Goal: Information Seeking & Learning: Learn about a topic

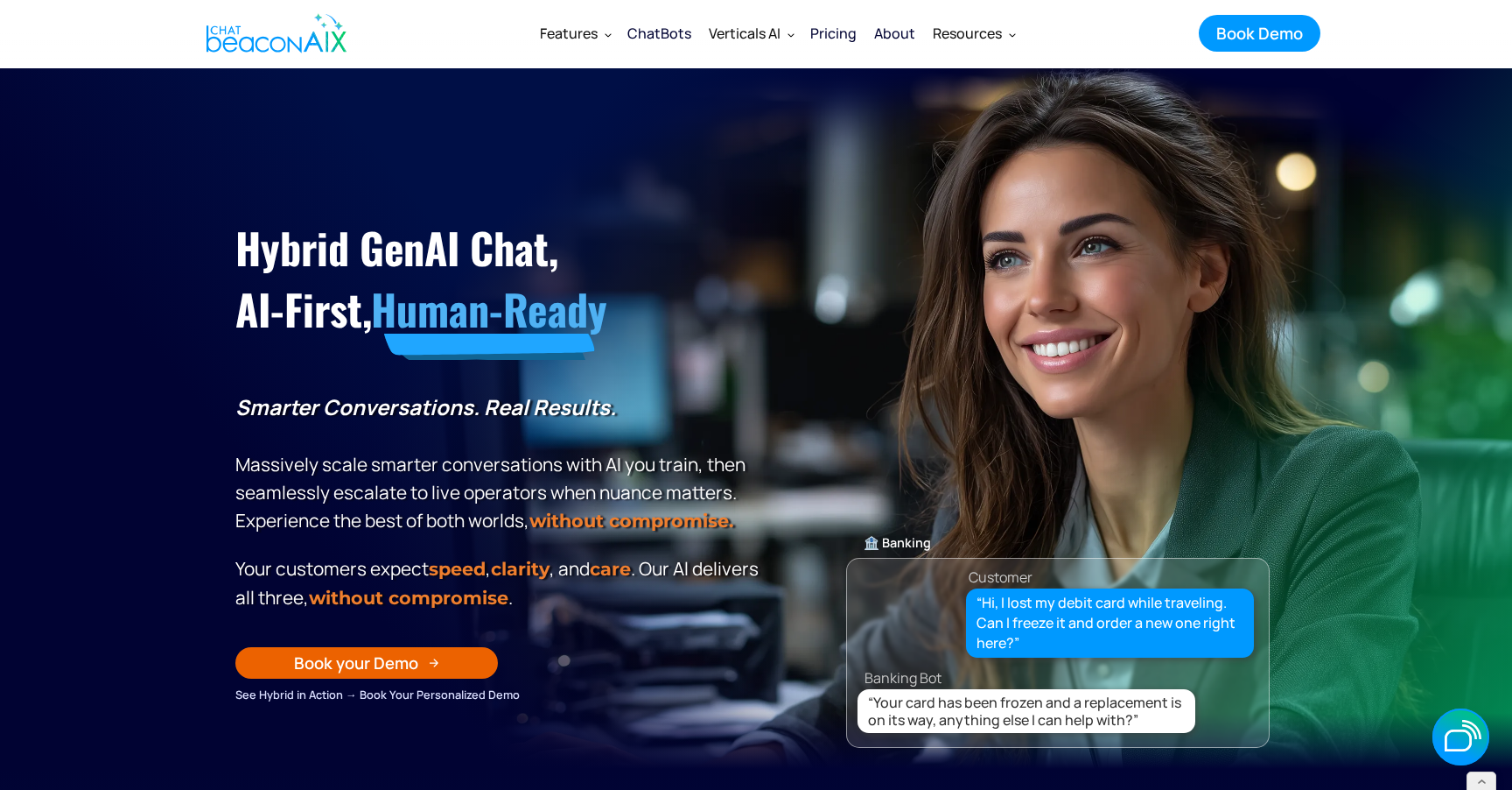
click at [653, 44] on div "ChatBots" at bounding box center [659, 33] width 64 height 25
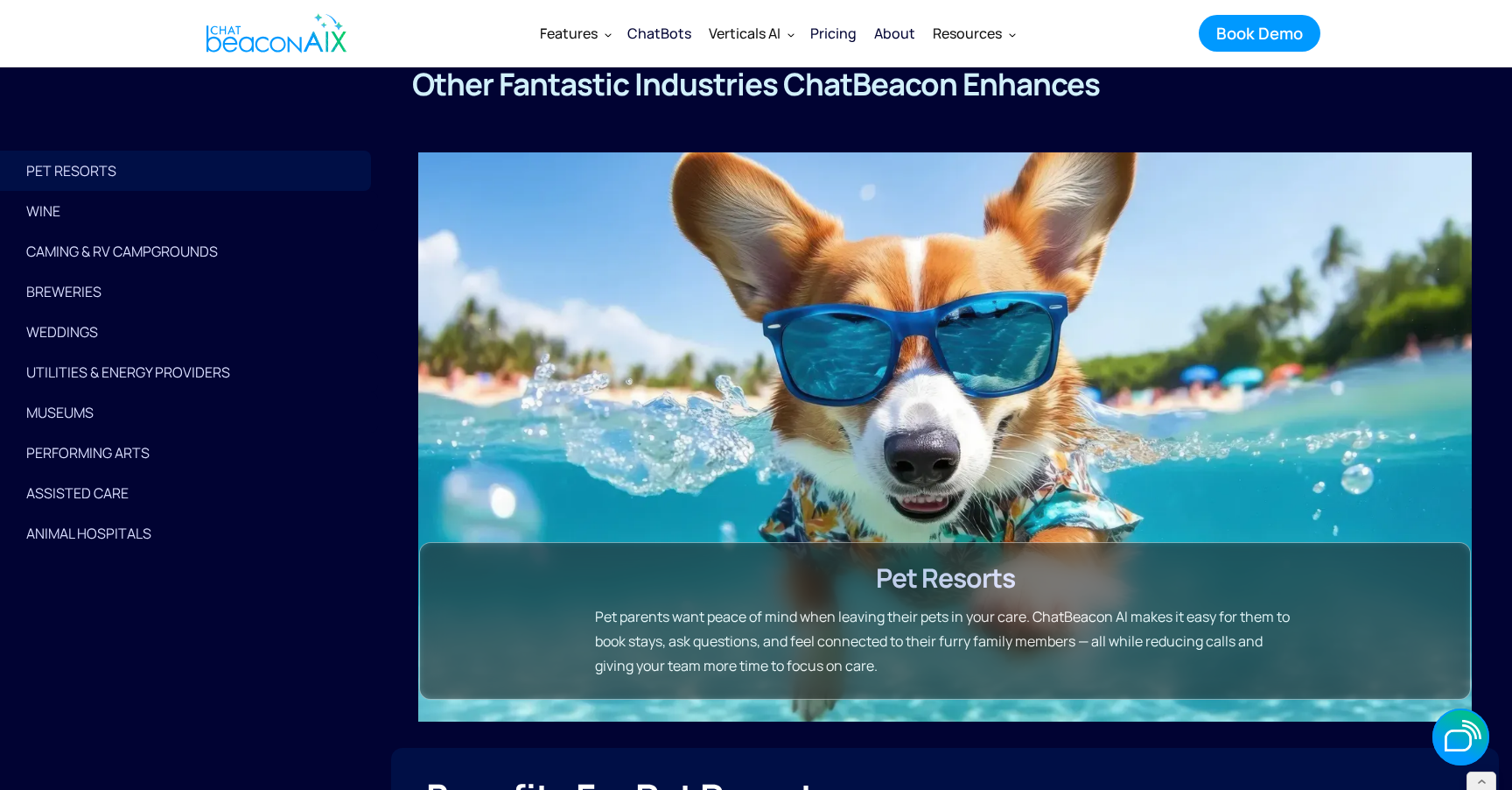
scroll to position [4387, 0]
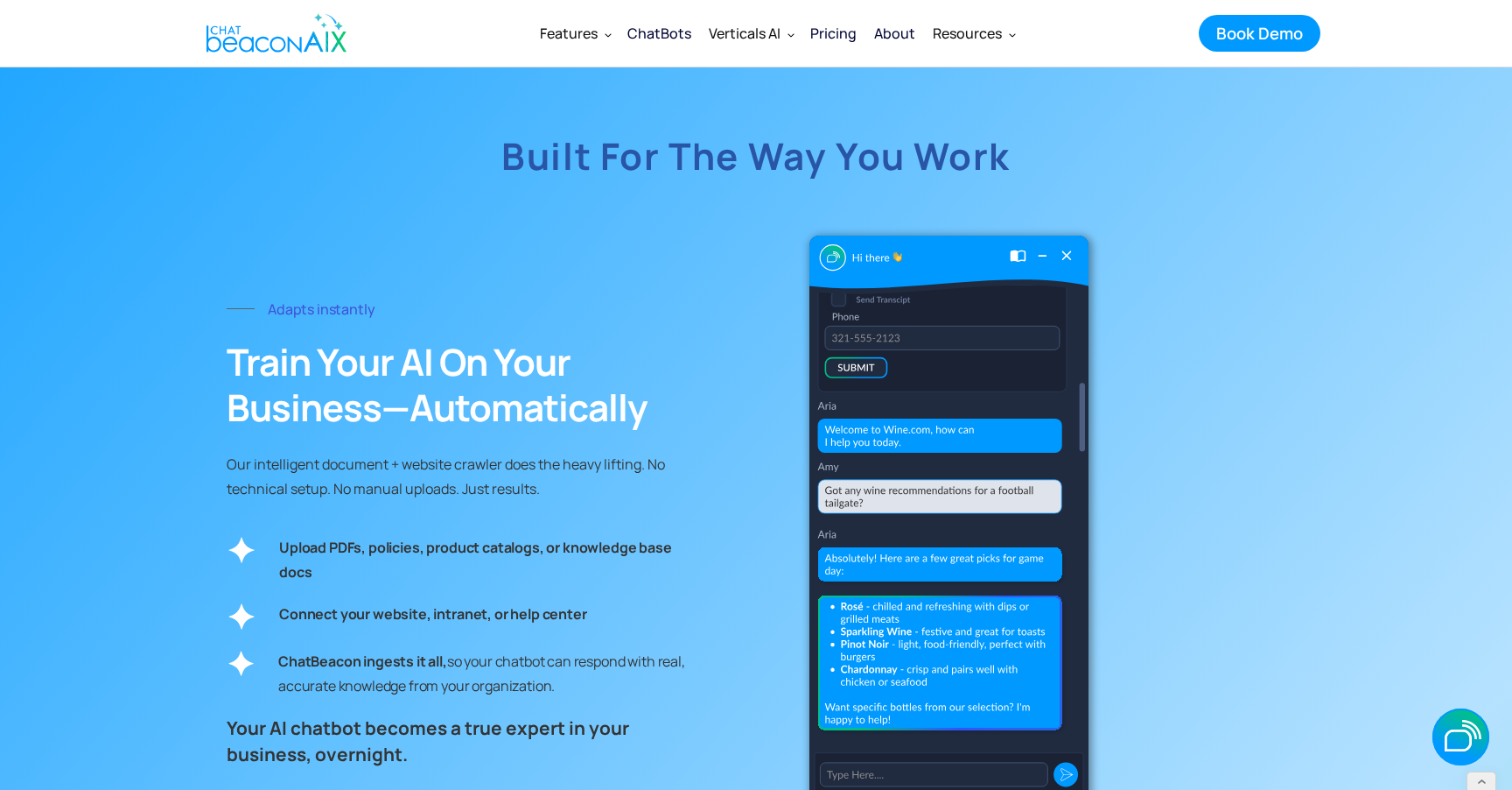
scroll to position [6466, 0]
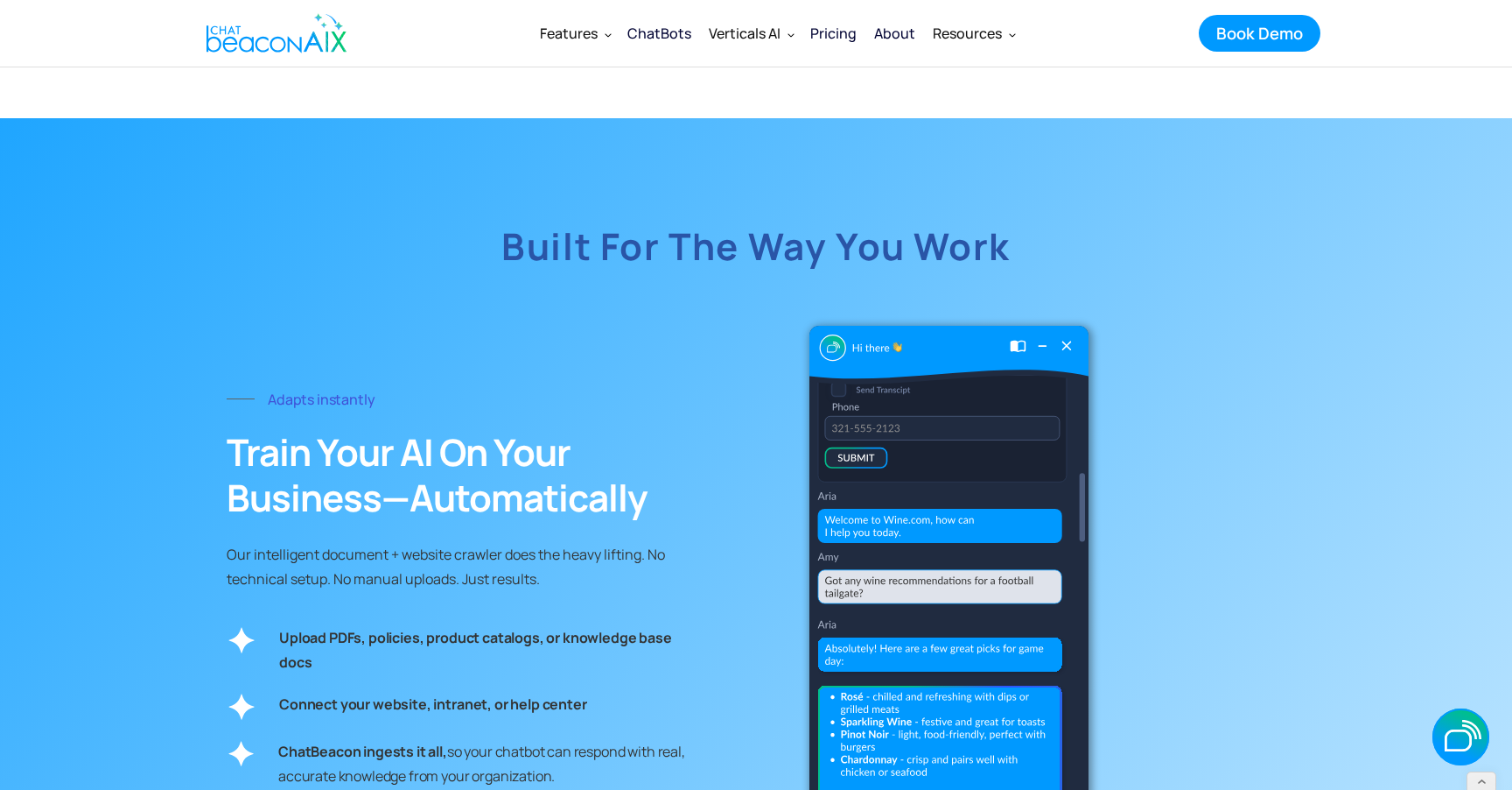
click at [641, 465] on h2 "Train Your AI on Your Business—Automatically" at bounding box center [460, 475] width 466 height 91
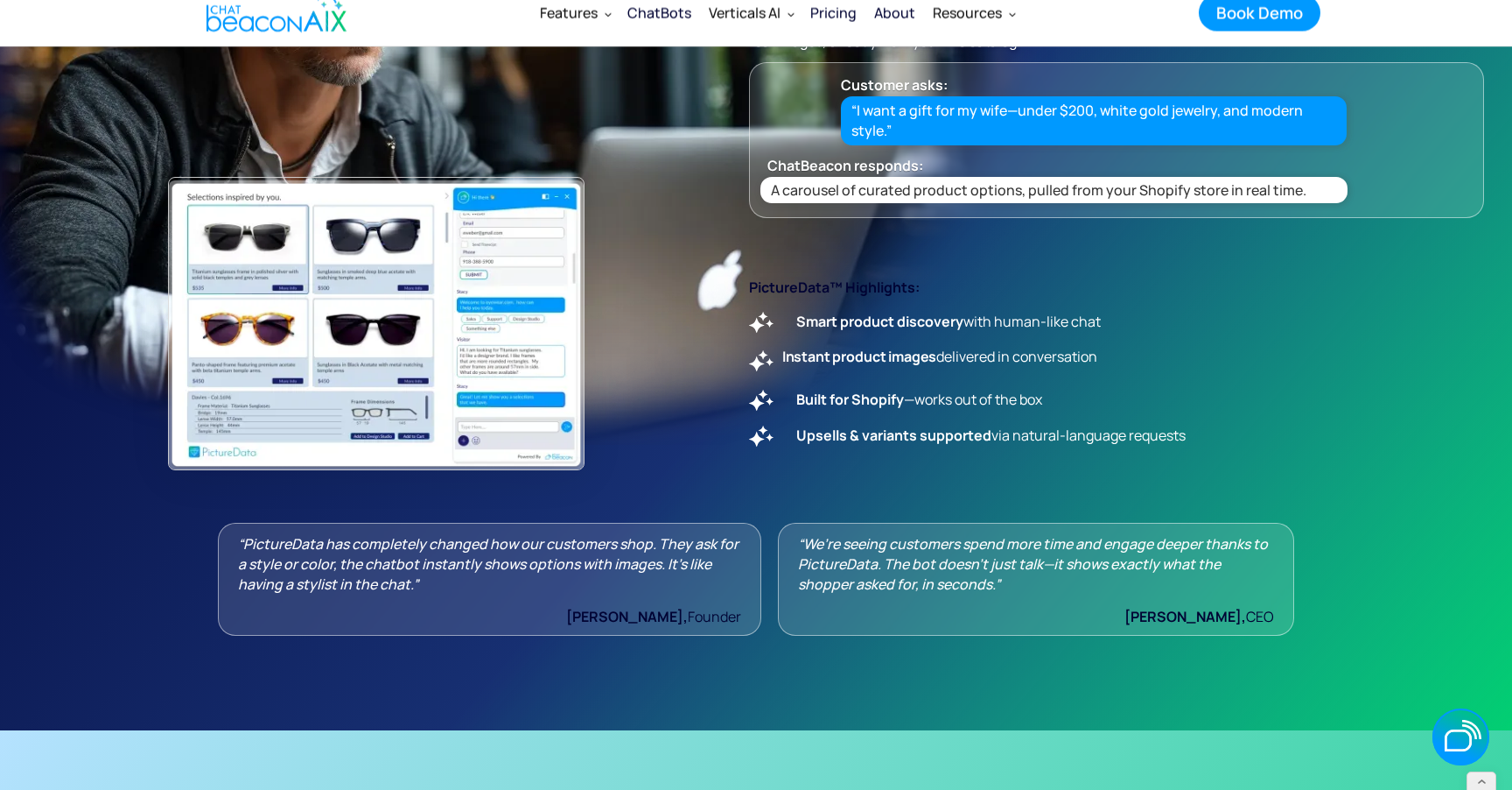
click at [784, 401] on p "Built for Shopify —works out of the box" at bounding box center [912, 399] width 260 height 25
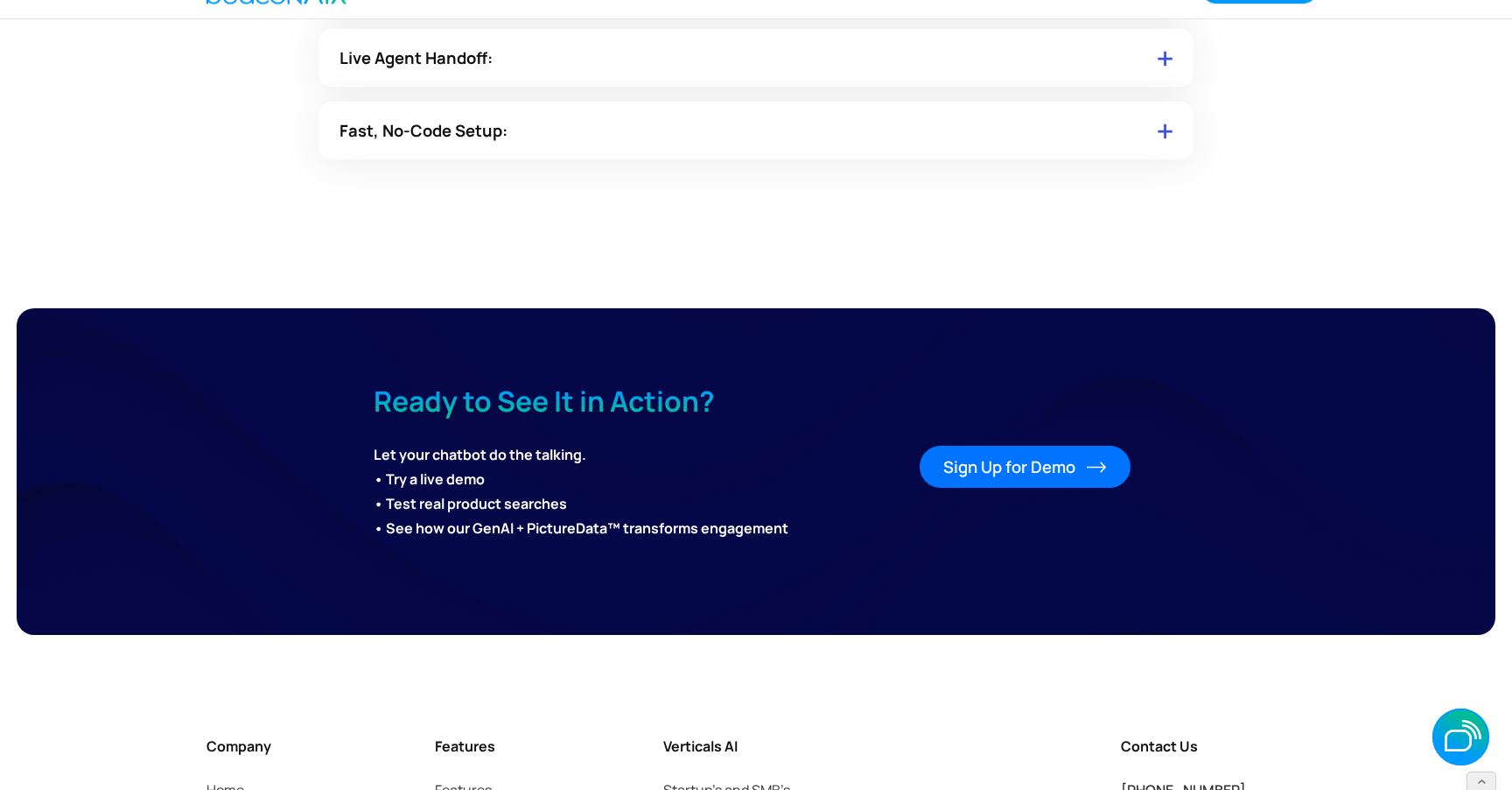
scroll to position [12073, 0]
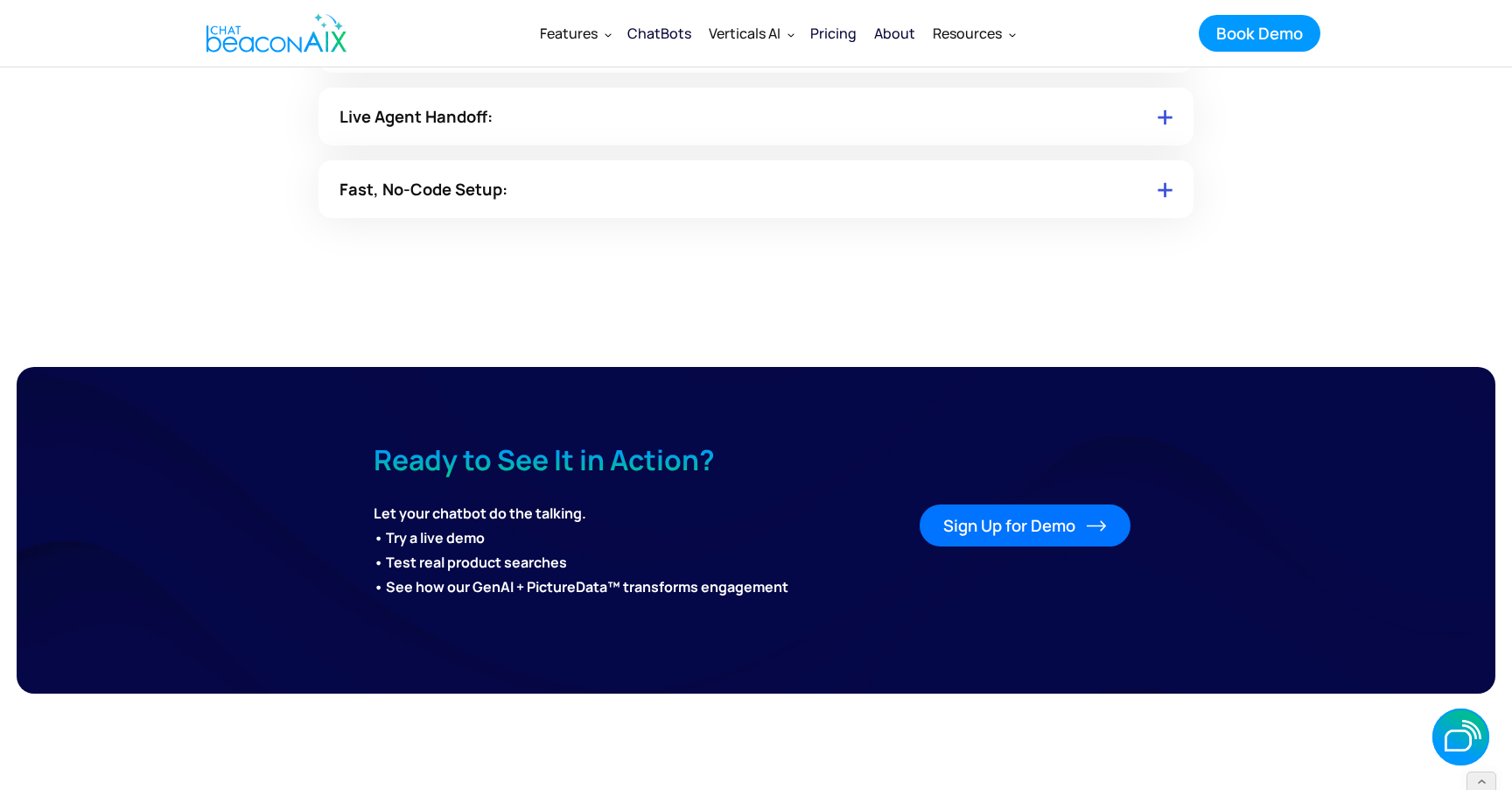
click at [852, 194] on div "Fast, No-Code Setup:" at bounding box center [756, 189] width 875 height 58
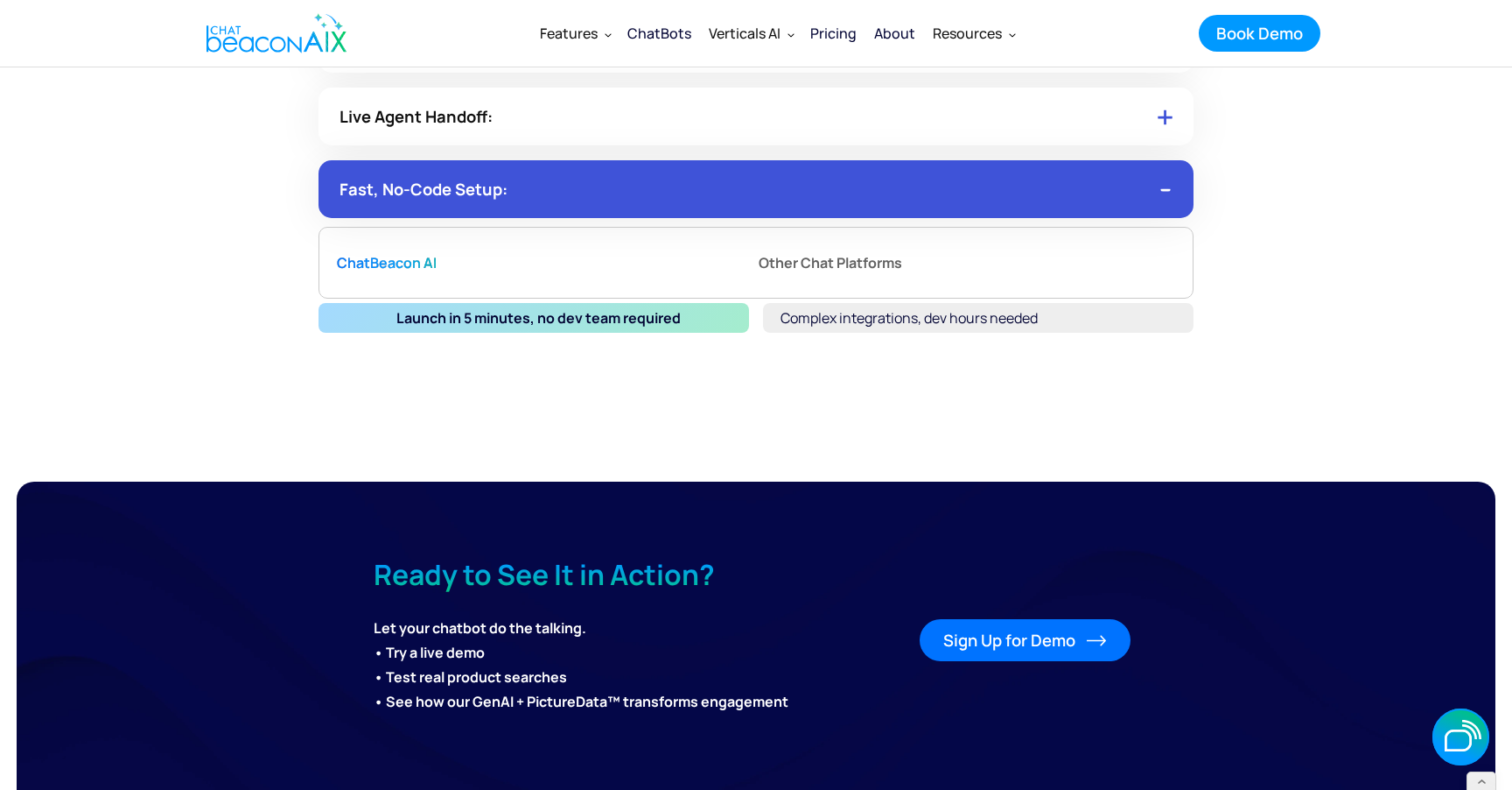
click at [870, 134] on div "Live Agent Handoff:" at bounding box center [756, 117] width 875 height 58
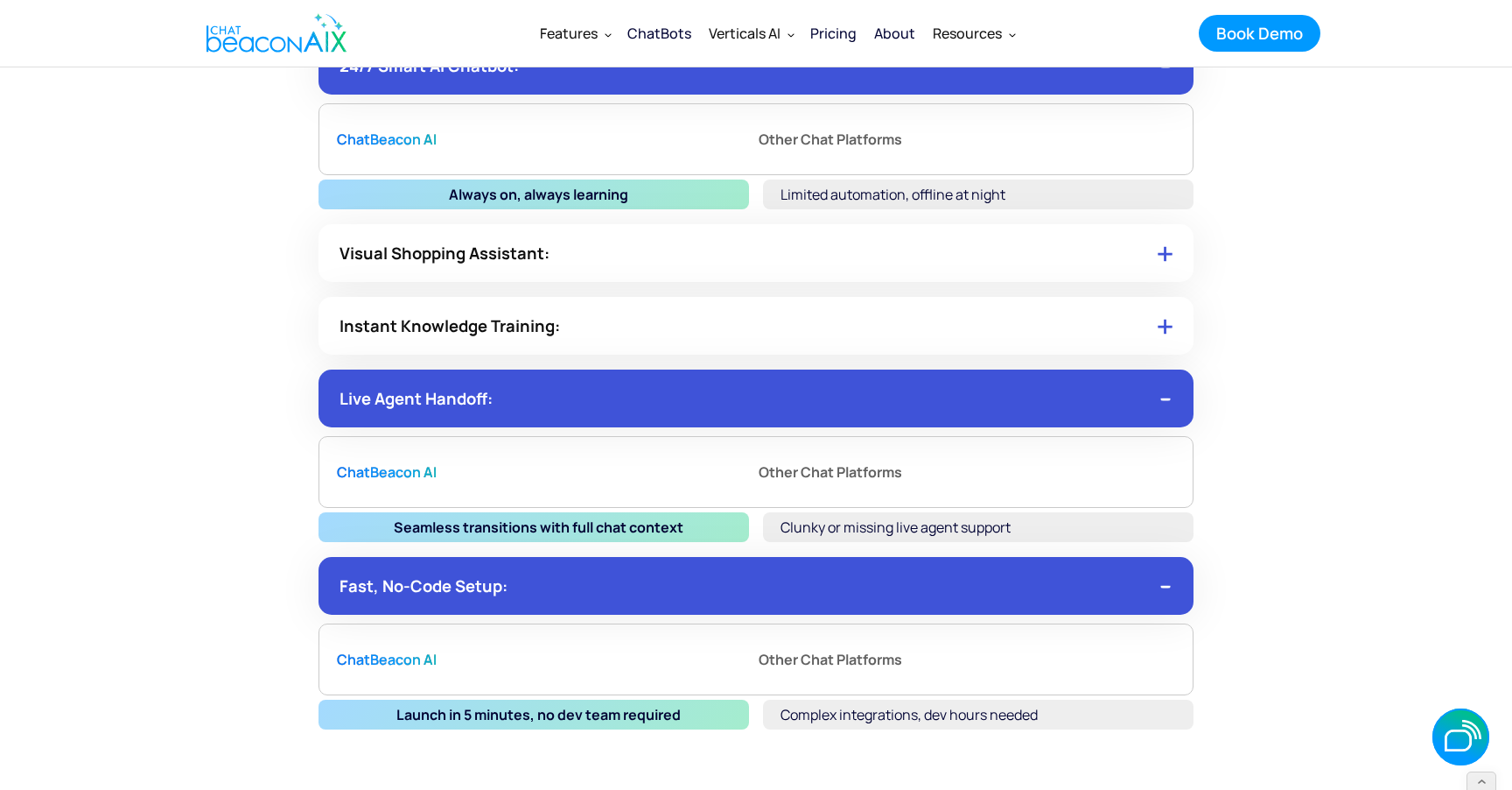
scroll to position [11788, 0]
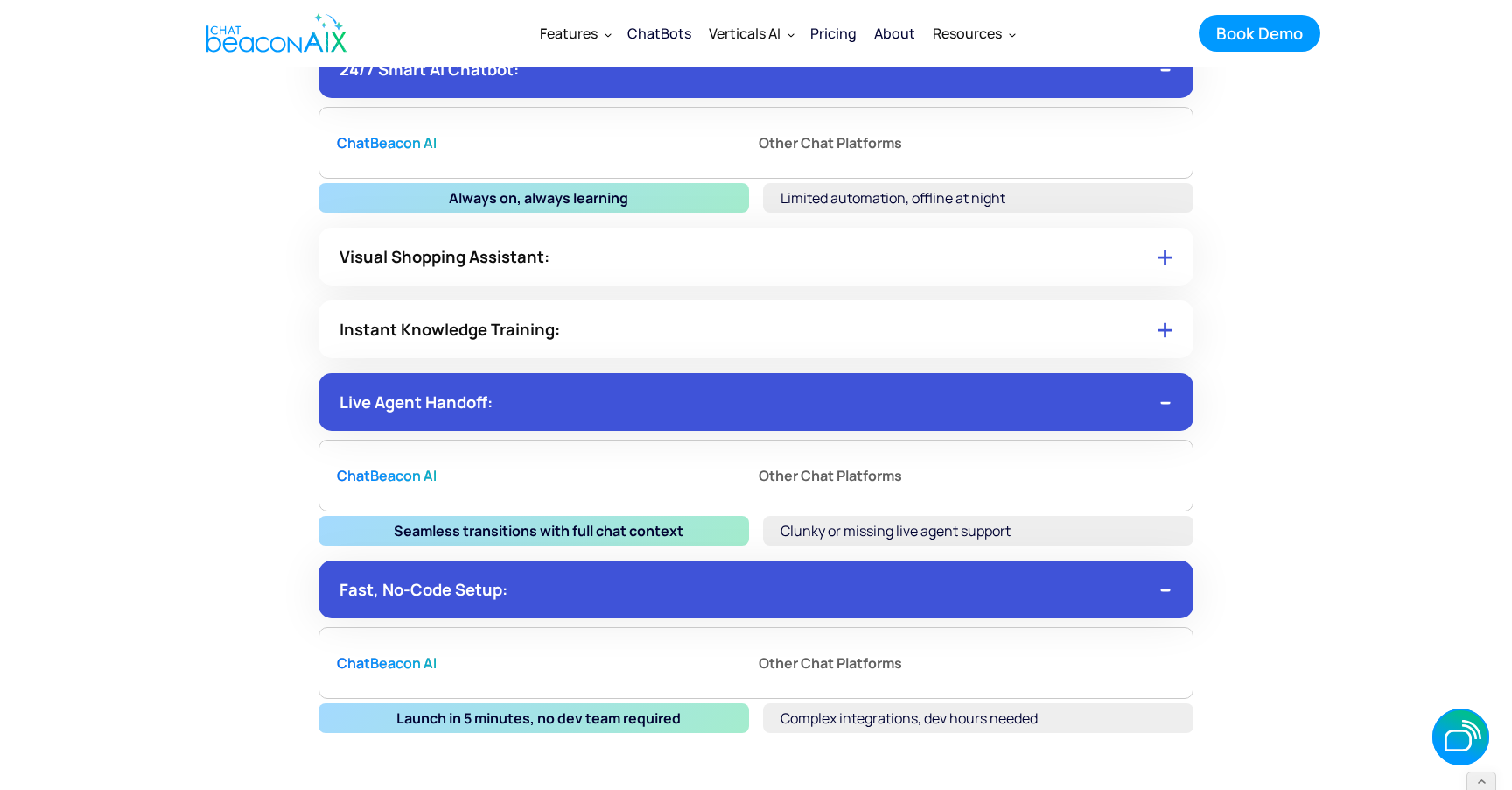
click at [1256, 37] on div "Book Demo" at bounding box center [1260, 33] width 87 height 23
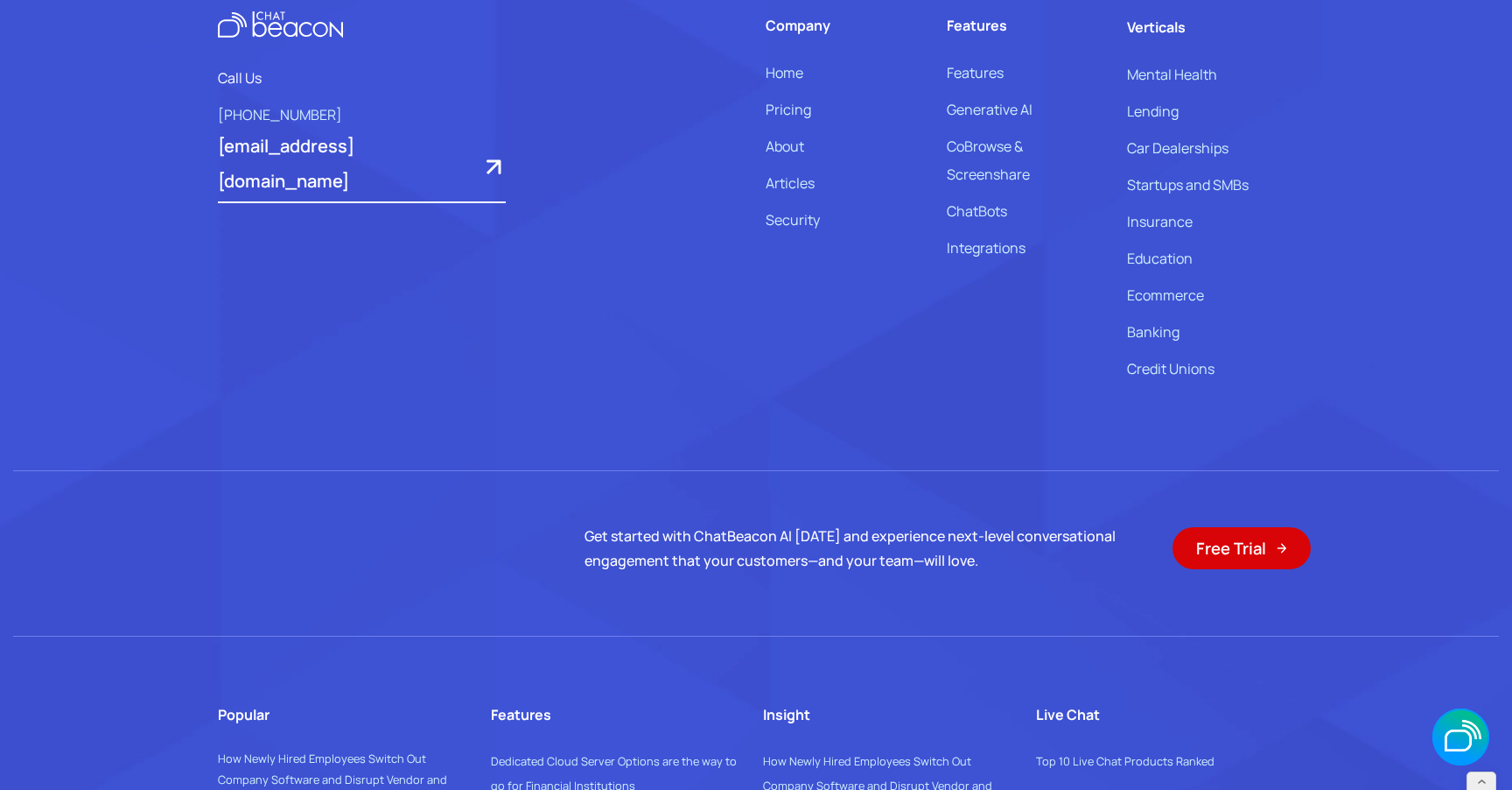
scroll to position [2014, 0]
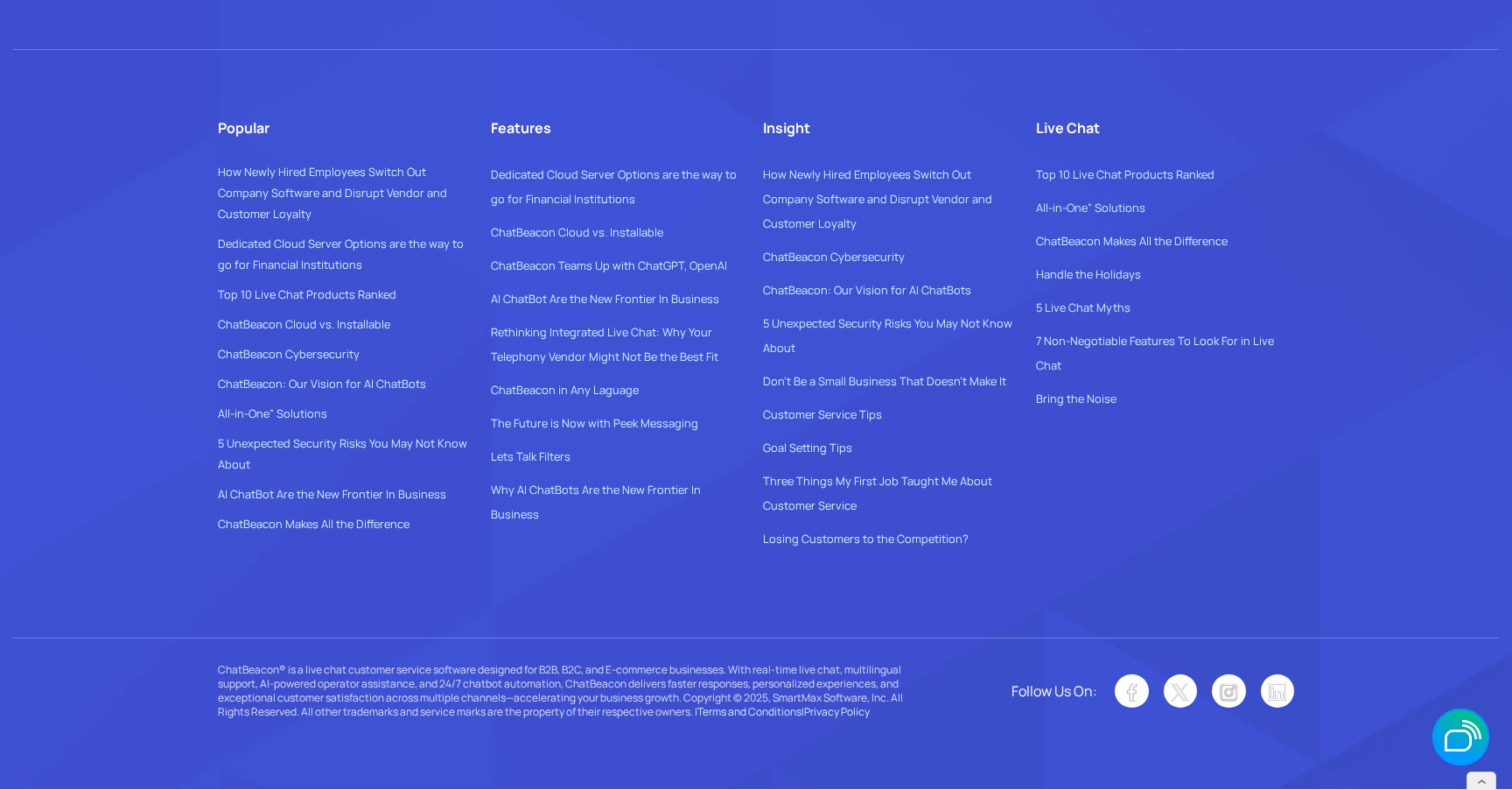
click at [855, 712] on span "Privacy Policy" at bounding box center [837, 711] width 66 height 15
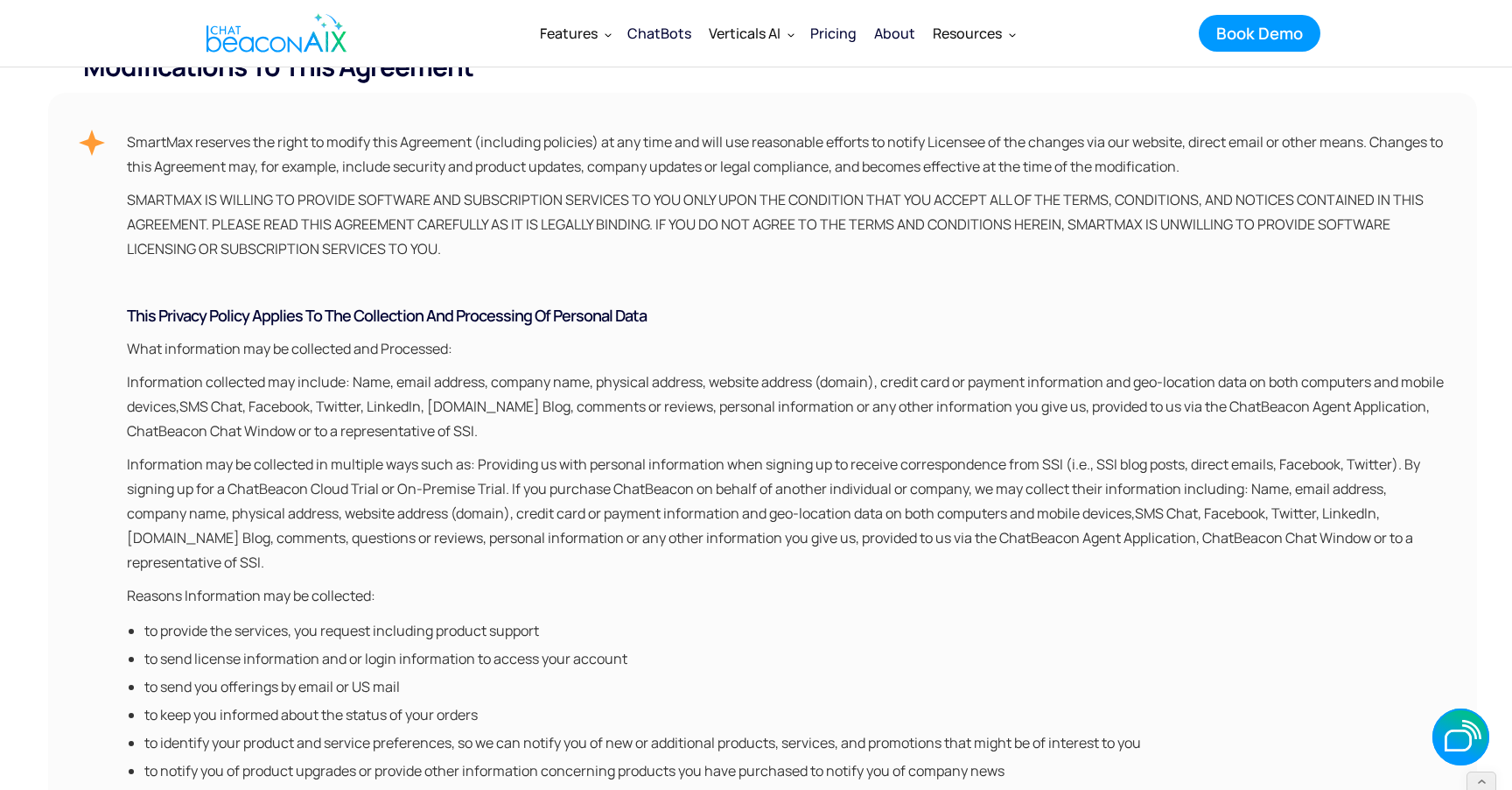
scroll to position [956, 0]
